Goal: Find specific page/section: Find specific page/section

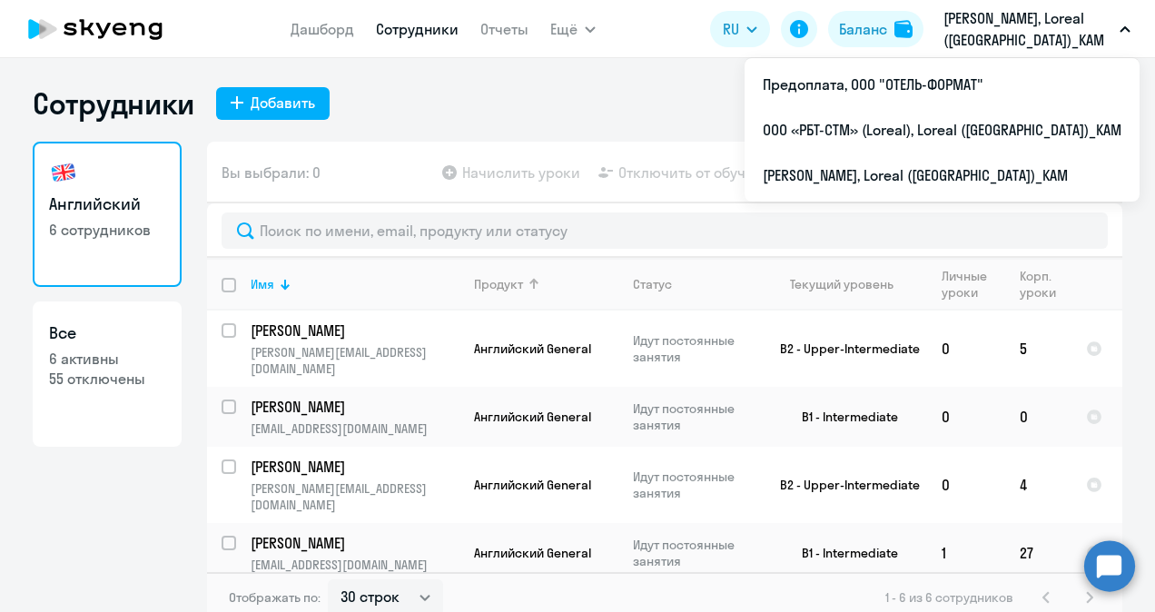
select select "30"
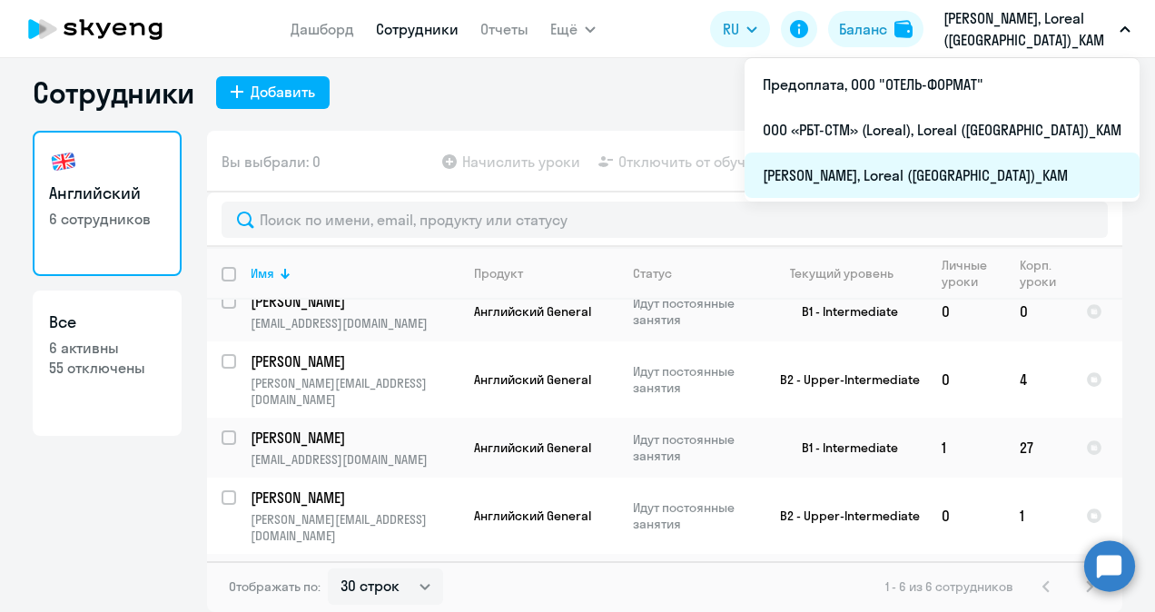
click at [875, 173] on li "[PERSON_NAME], Loreal ([GEOGRAPHIC_DATA])_KAM" at bounding box center [942, 175] width 395 height 45
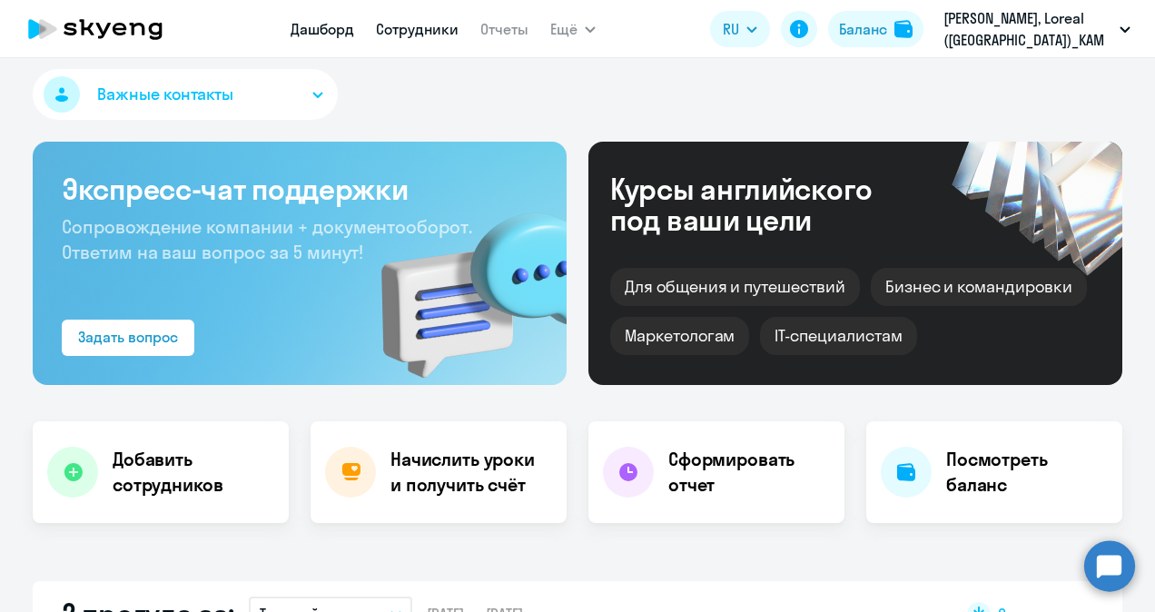
select select "30"
click at [430, 31] on link "Сотрудники" at bounding box center [417, 29] width 83 height 18
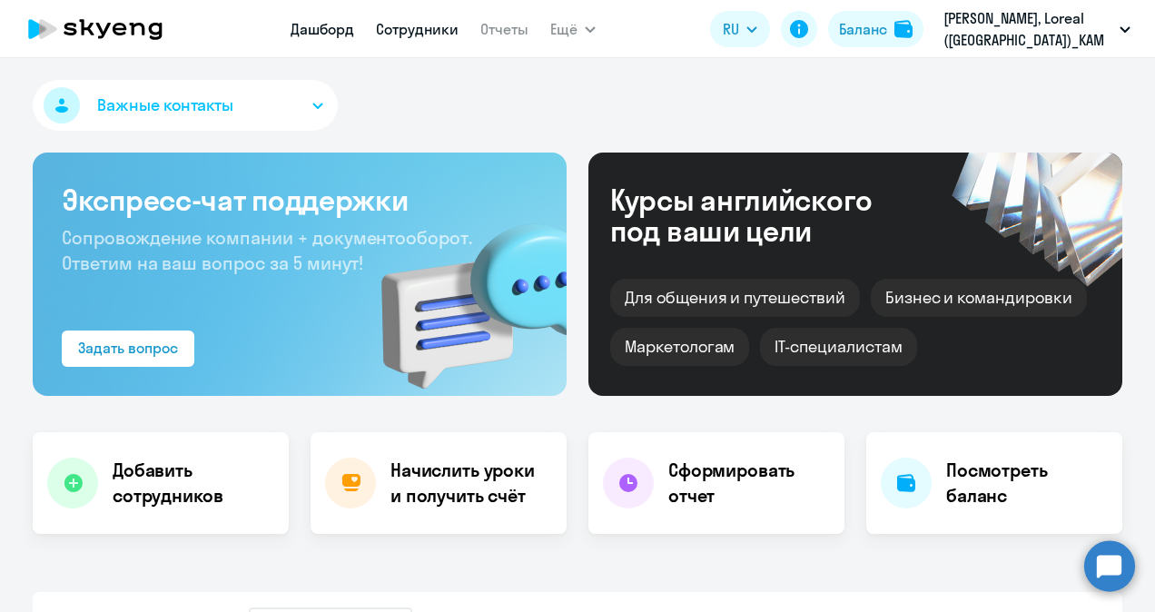
select select "30"
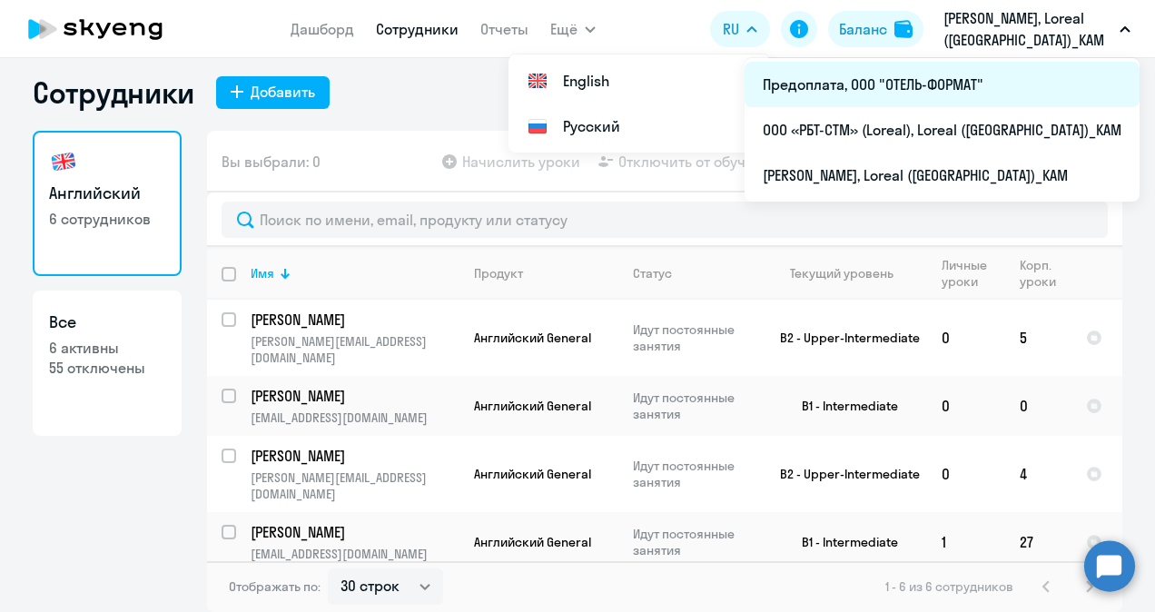
click at [996, 80] on li "Предоплата, ООО "ОТЕЛЬ-ФОРМАТ"" at bounding box center [942, 84] width 395 height 45
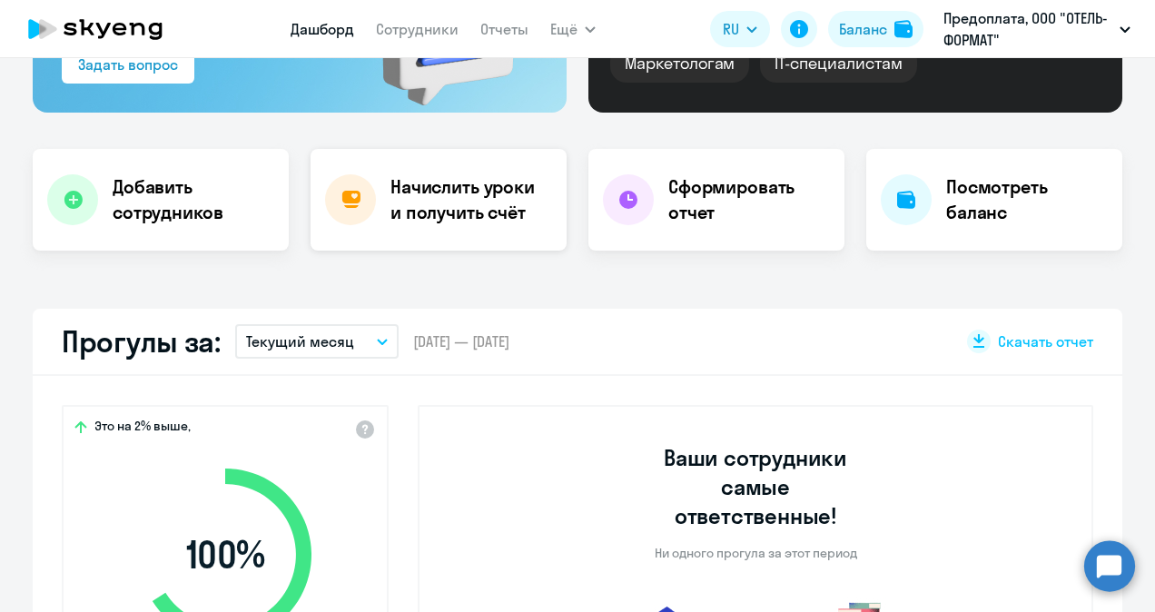
select select "30"
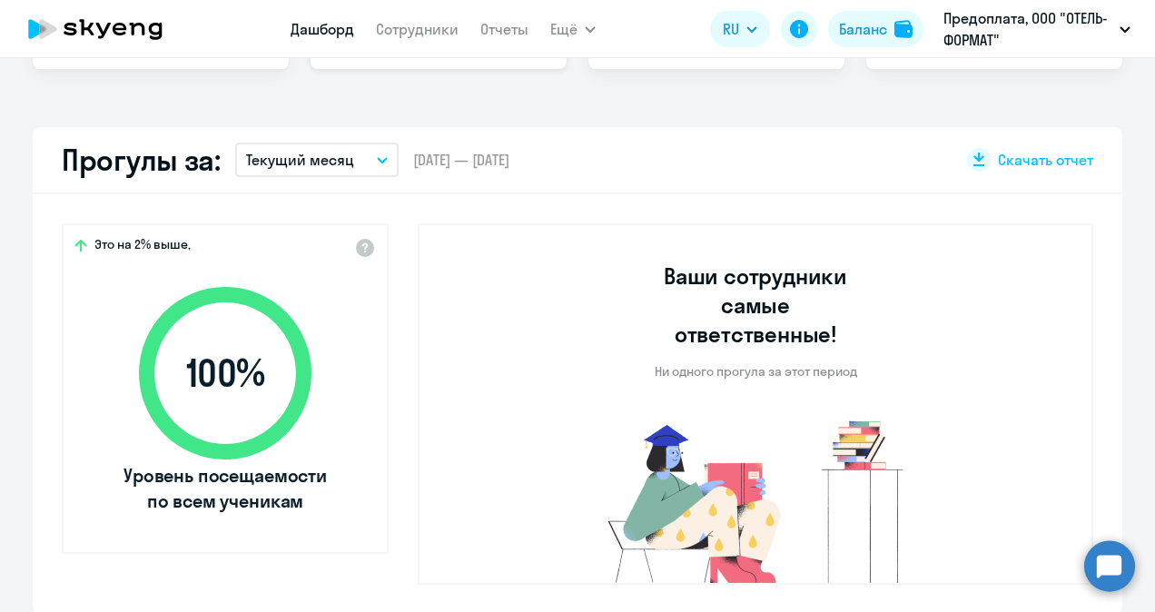
scroll to position [11, 0]
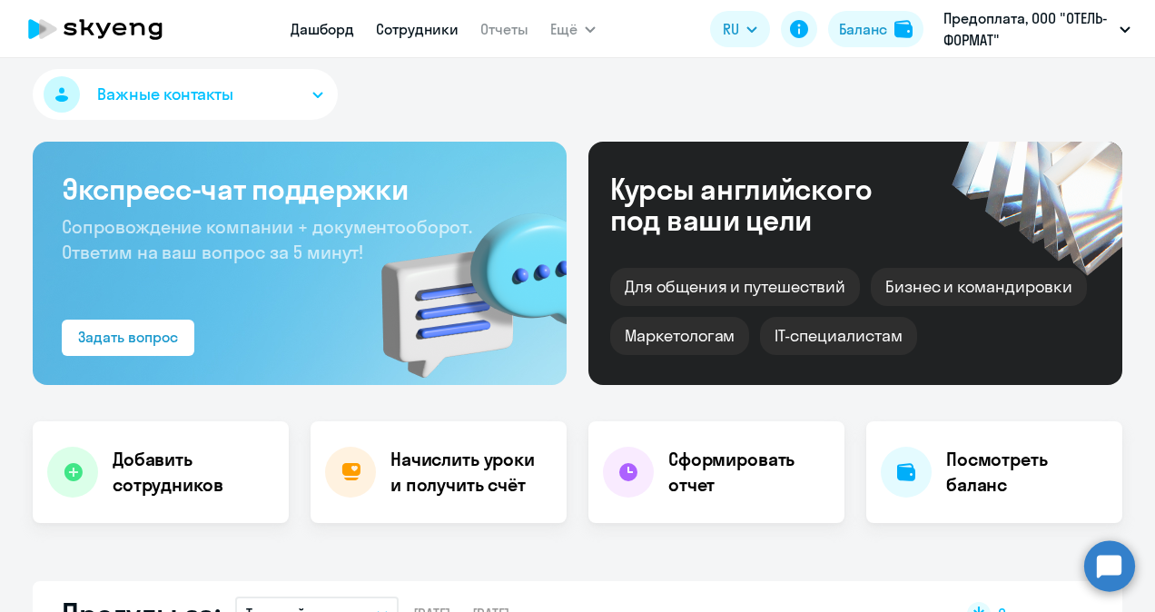
click at [435, 30] on link "Сотрудники" at bounding box center [417, 29] width 83 height 18
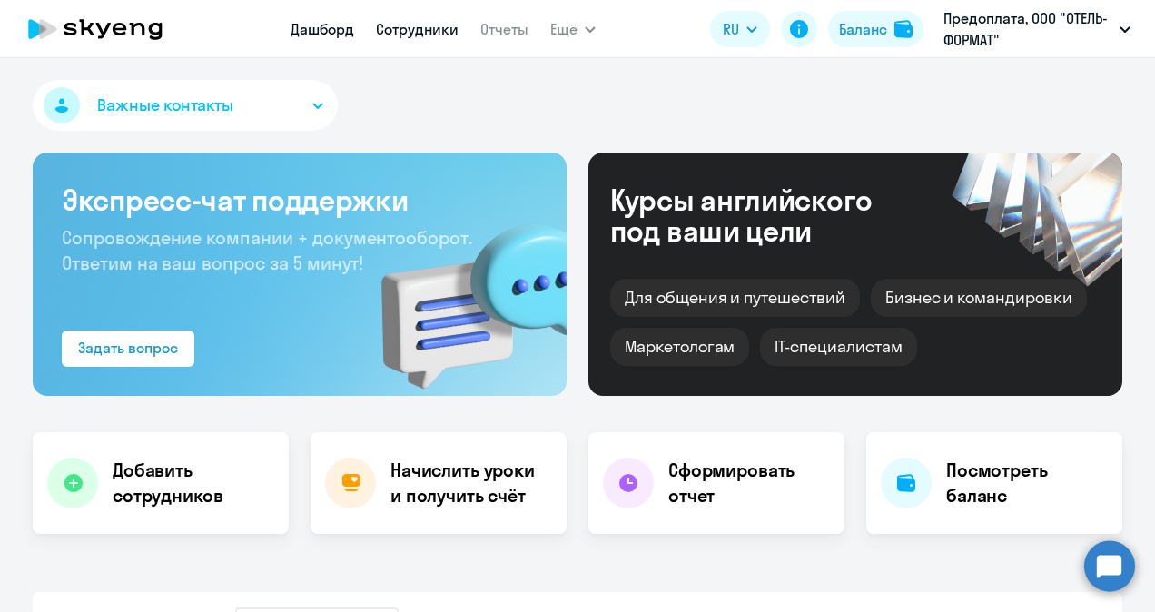
select select "30"
